Goal: Task Accomplishment & Management: Use online tool/utility

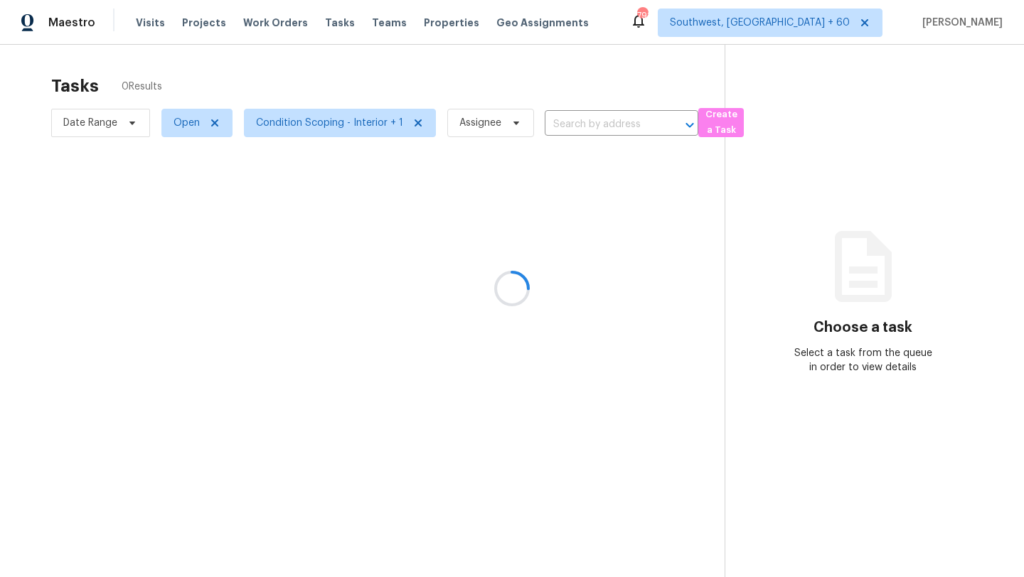
click at [105, 124] on div at bounding box center [512, 288] width 1024 height 577
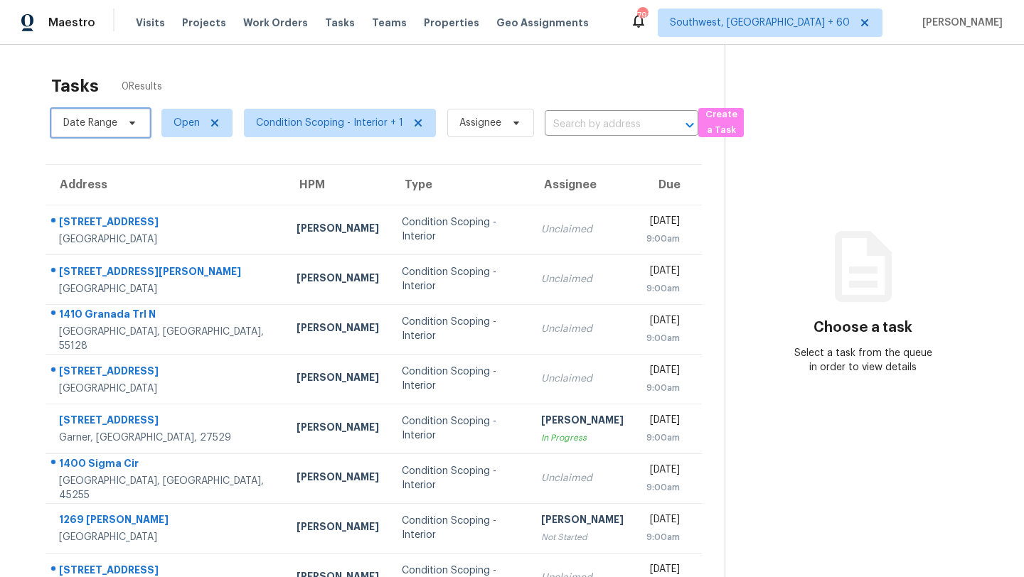
click at [82, 119] on span "Date Range" at bounding box center [90, 123] width 54 height 14
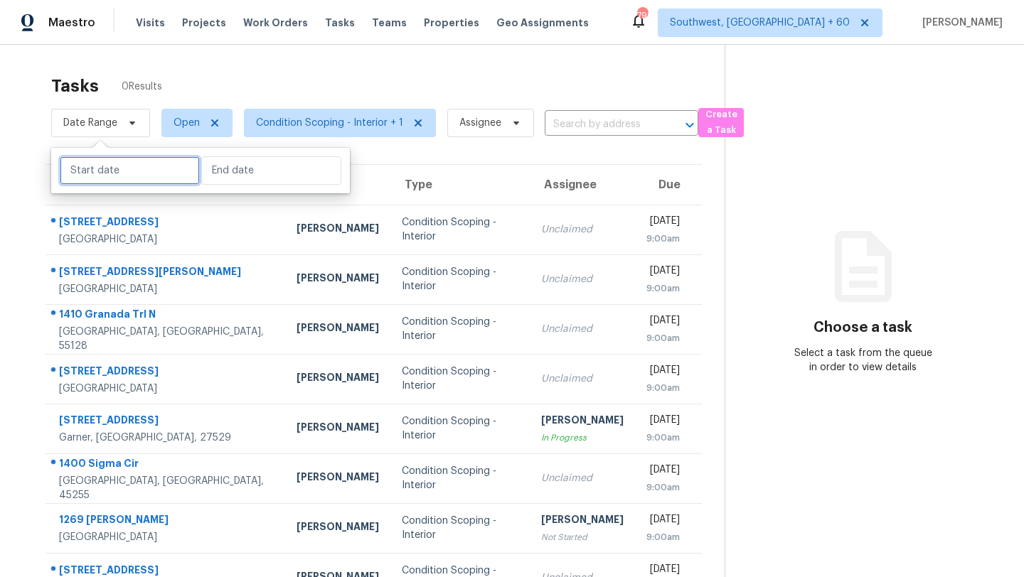
click at [104, 176] on input "text" at bounding box center [130, 170] width 140 height 28
select select "7"
select select "2025"
select select "8"
select select "2025"
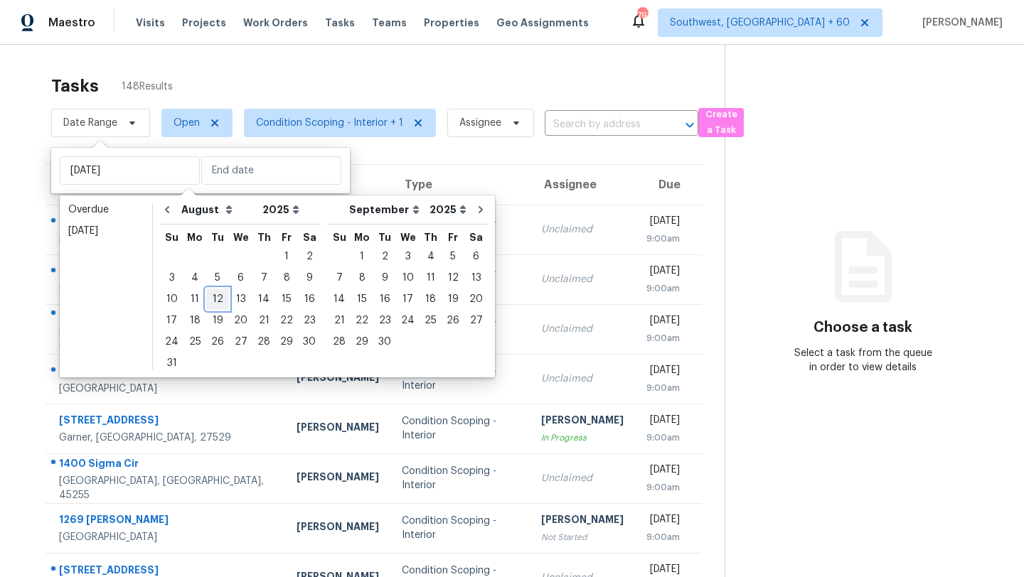
click at [215, 299] on div "12" at bounding box center [217, 299] width 23 height 20
type input "Tue, Aug 12"
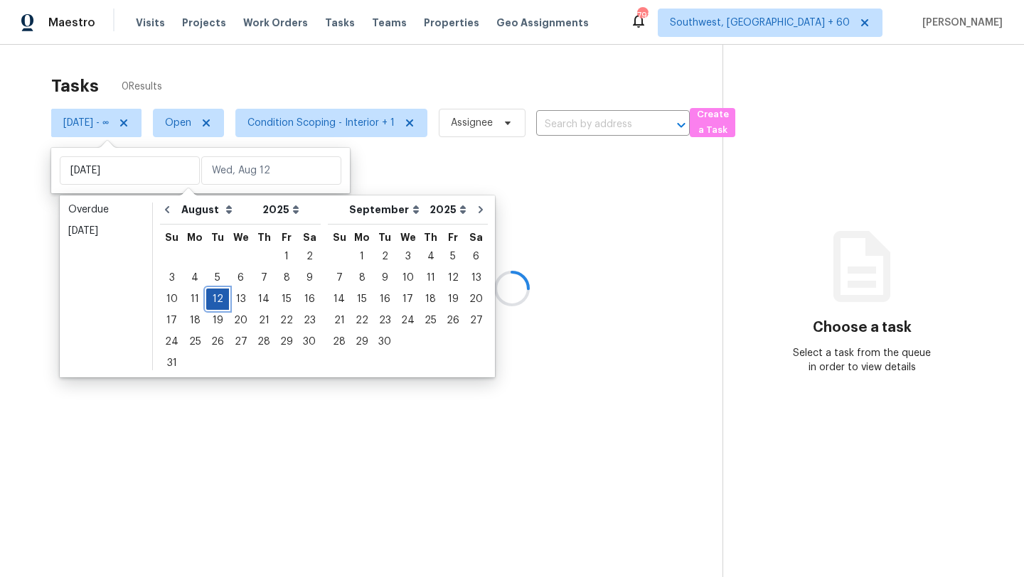
click at [215, 299] on div "12" at bounding box center [217, 299] width 23 height 20
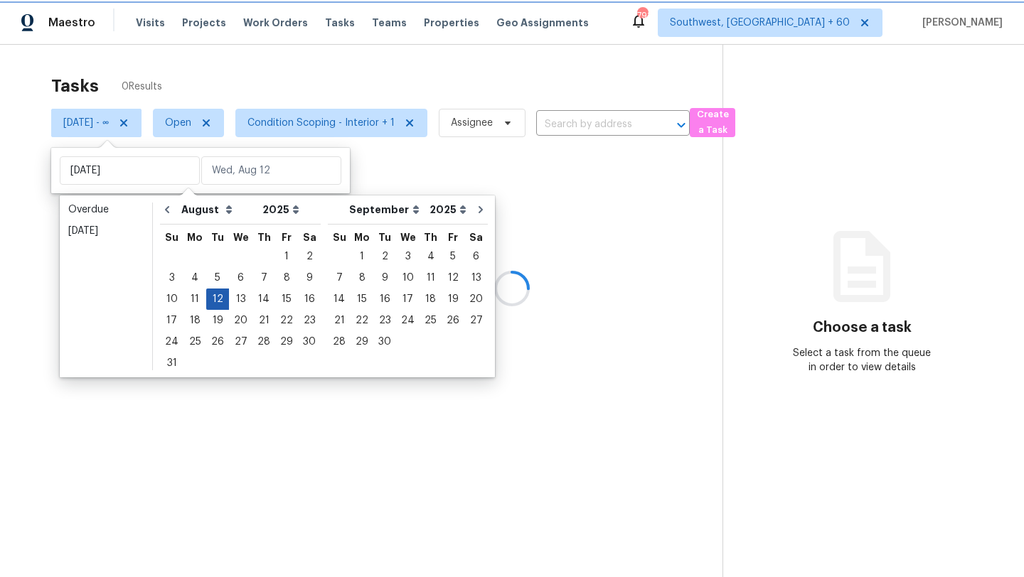
type input "Tue, Aug 12"
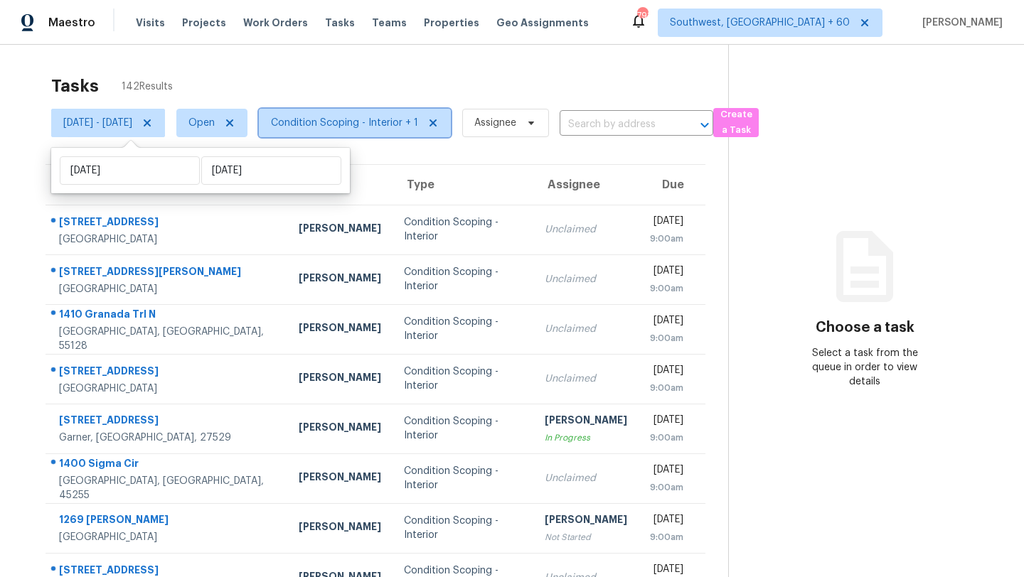
click at [345, 120] on span "Condition Scoping - Interior + 1" at bounding box center [344, 123] width 147 height 14
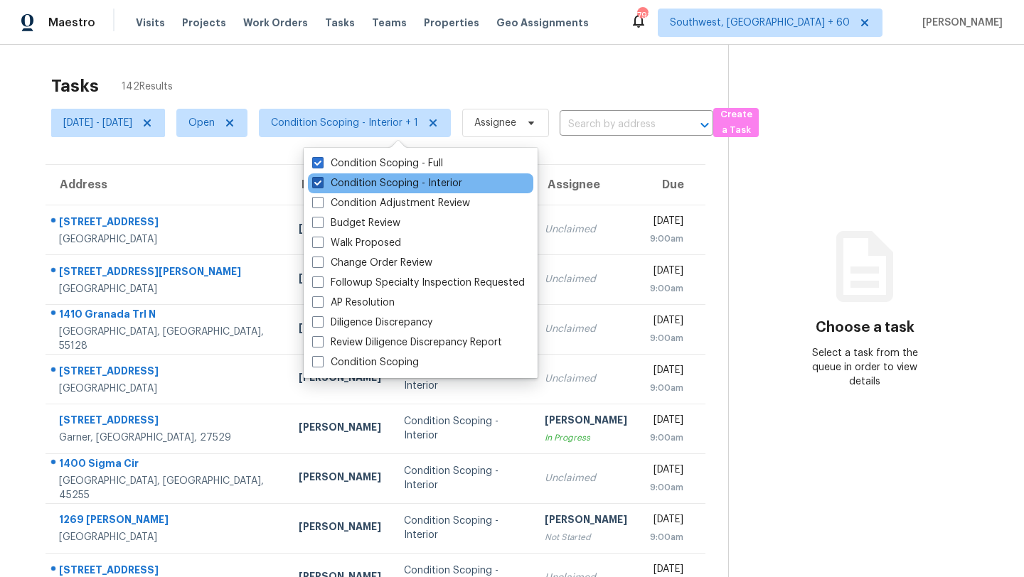
click at [363, 177] on label "Condition Scoping - Interior" at bounding box center [387, 183] width 150 height 14
click at [321, 177] on input "Condition Scoping - Interior" at bounding box center [316, 180] width 9 height 9
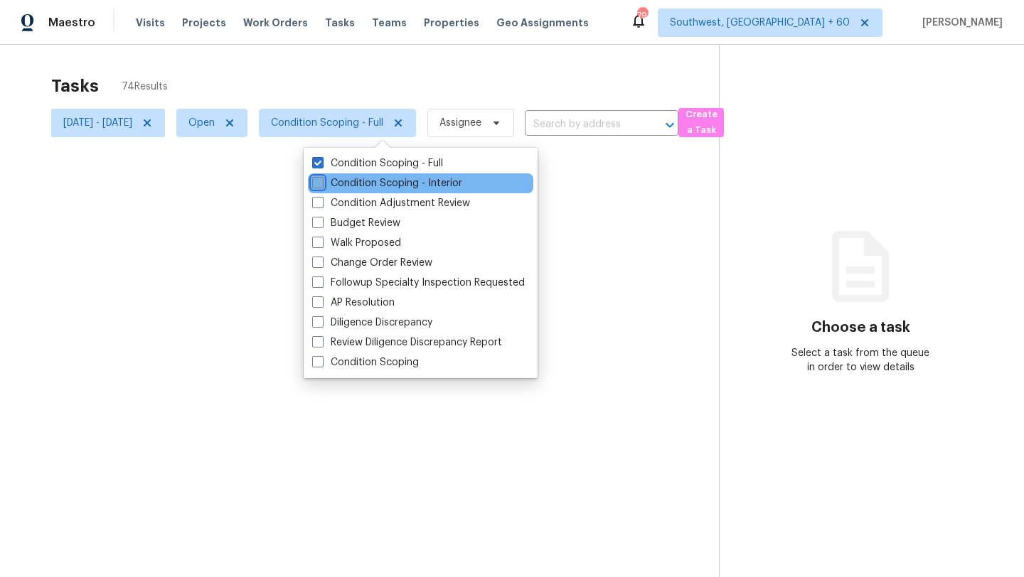
click at [363, 177] on label "Condition Scoping - Interior" at bounding box center [387, 183] width 150 height 14
click at [321, 177] on input "Condition Scoping - Interior" at bounding box center [316, 180] width 9 height 9
checkbox input "true"
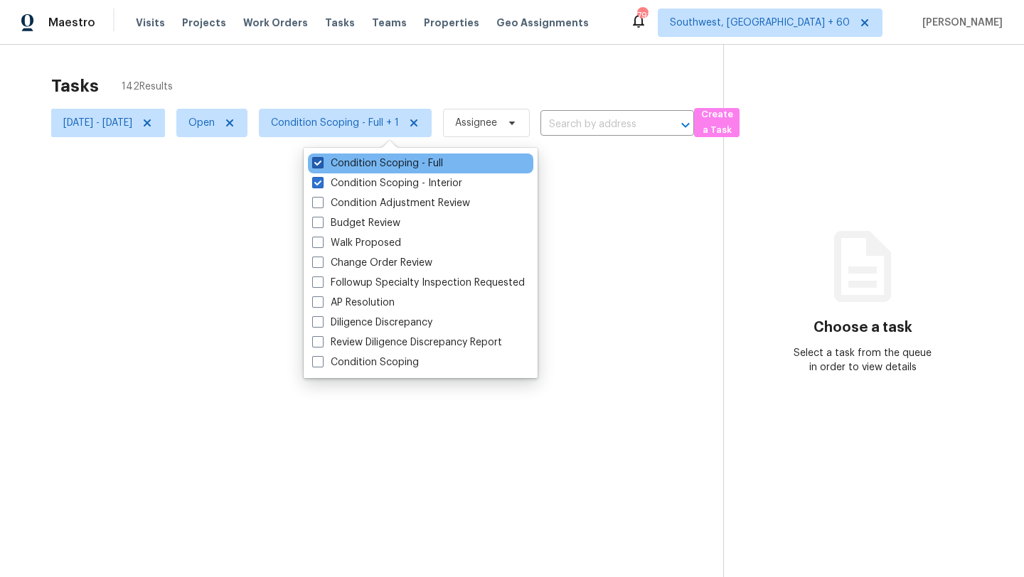
click at [361, 162] on label "Condition Scoping - Full" at bounding box center [377, 163] width 131 height 14
click at [321, 162] on input "Condition Scoping - Full" at bounding box center [316, 160] width 9 height 9
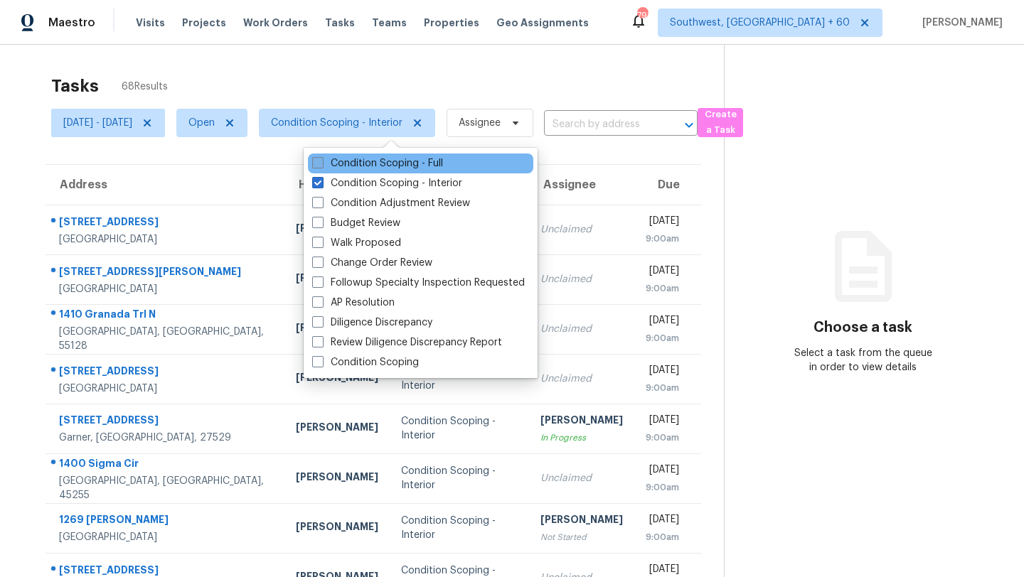
click at [361, 162] on label "Condition Scoping - Full" at bounding box center [377, 163] width 131 height 14
click at [321, 162] on input "Condition Scoping - Full" at bounding box center [316, 160] width 9 height 9
checkbox input "true"
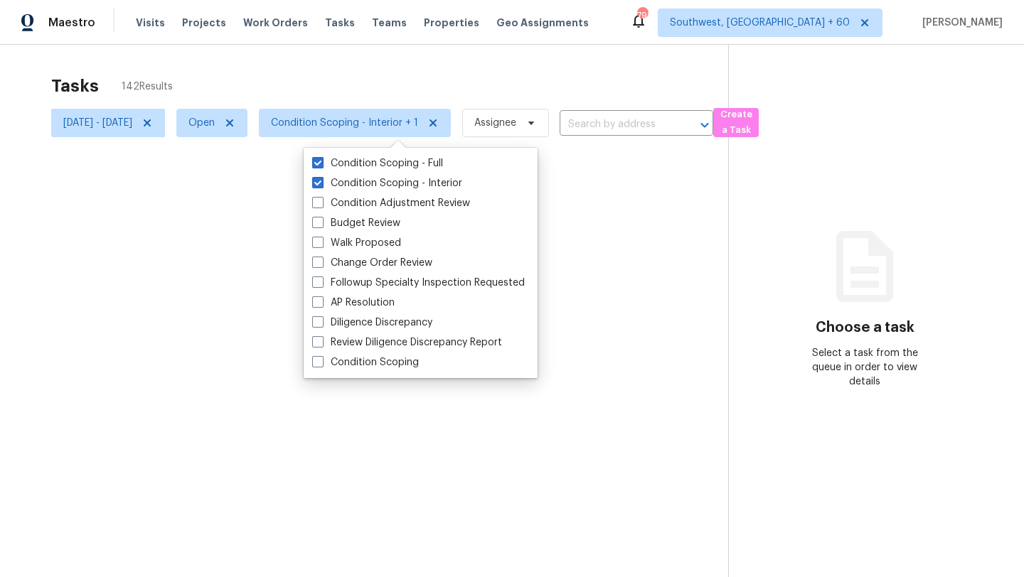
click at [365, 71] on div "Tasks 142 Results" at bounding box center [389, 86] width 677 height 37
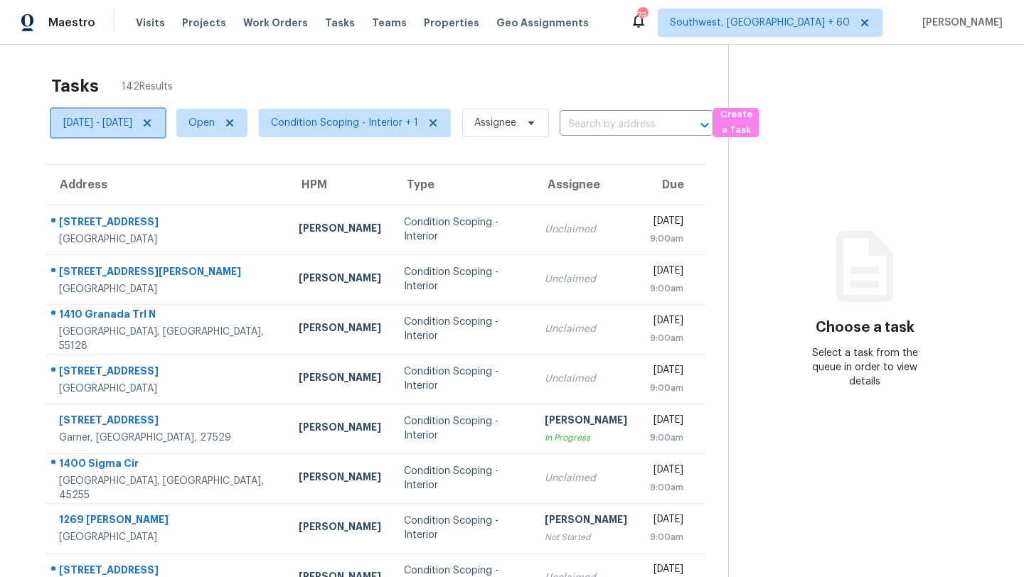
click at [153, 126] on icon at bounding box center [146, 122] width 11 height 11
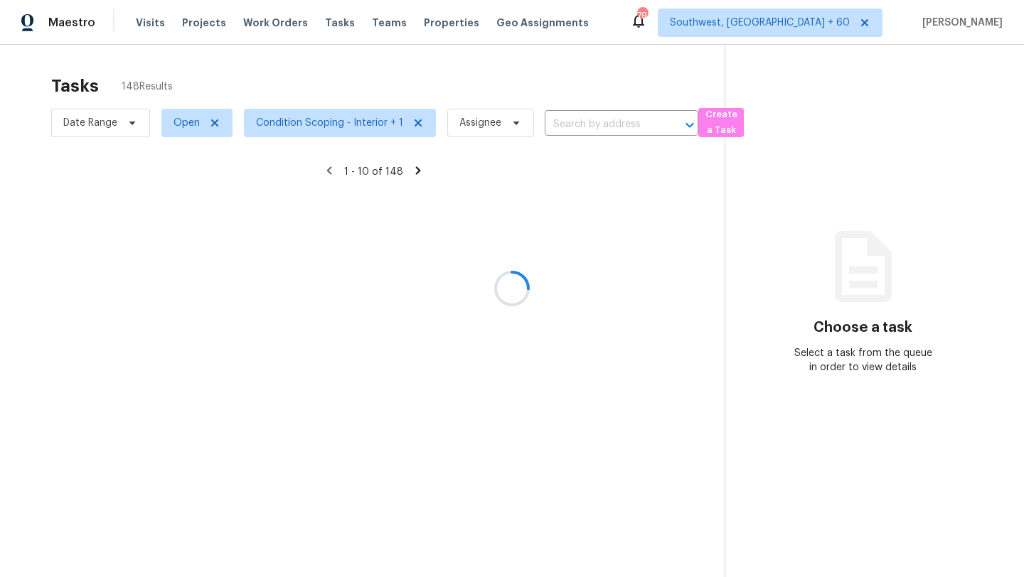
click at [268, 68] on div at bounding box center [512, 288] width 1024 height 577
